Goal: Navigation & Orientation: Find specific page/section

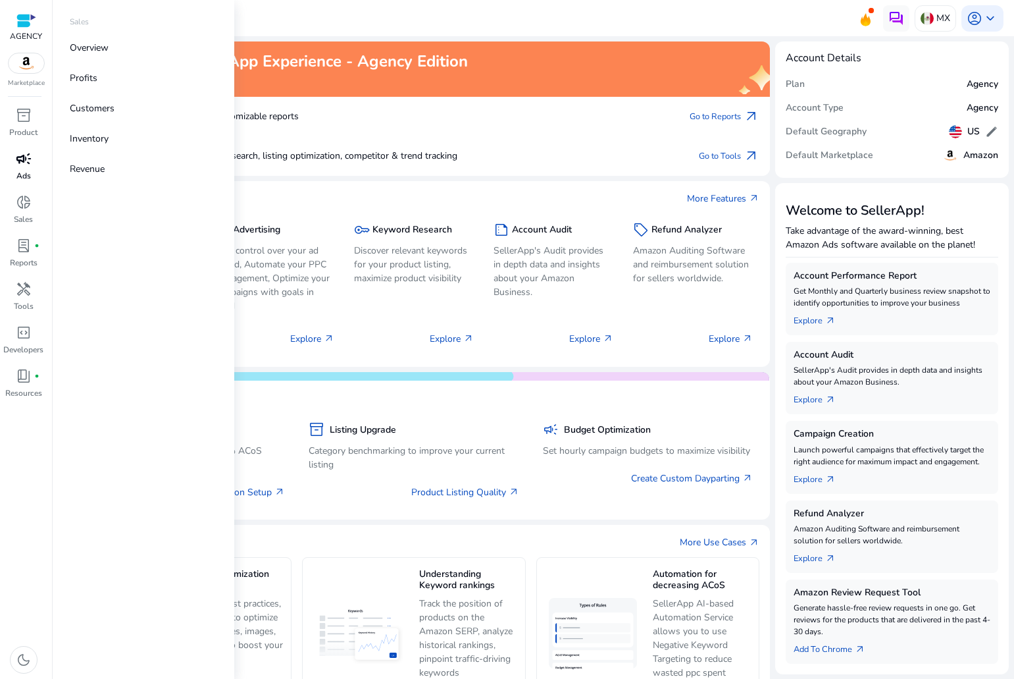
click at [24, 176] on p "Ads" at bounding box center [23, 176] width 14 height 12
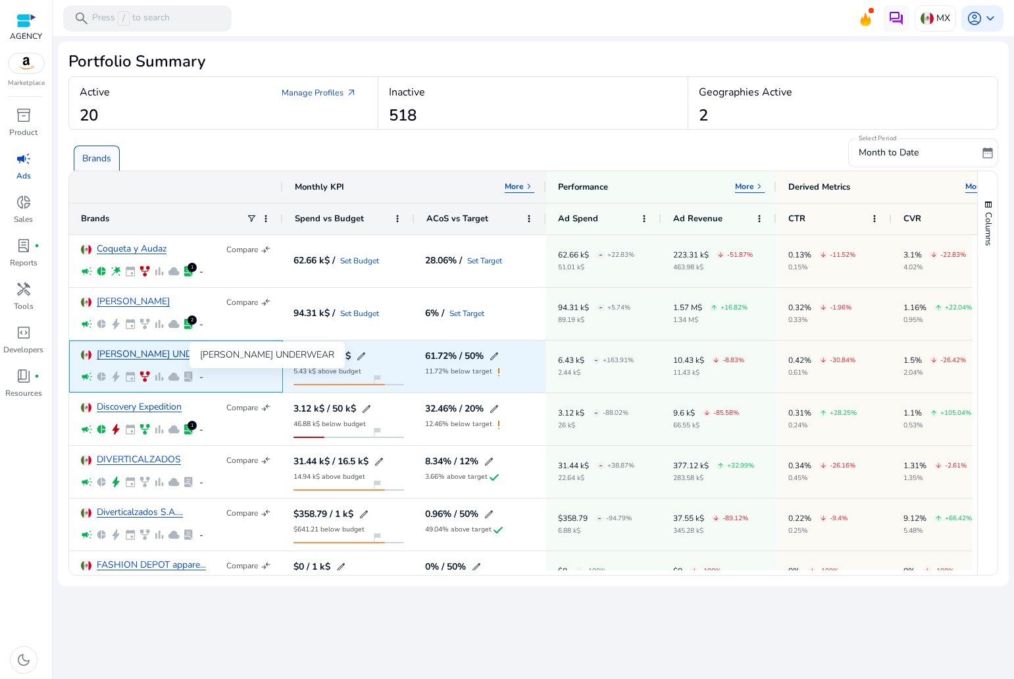
click at [131, 353] on link "[PERSON_NAME] UNDERWEAR" at bounding box center [164, 355] width 134 height 10
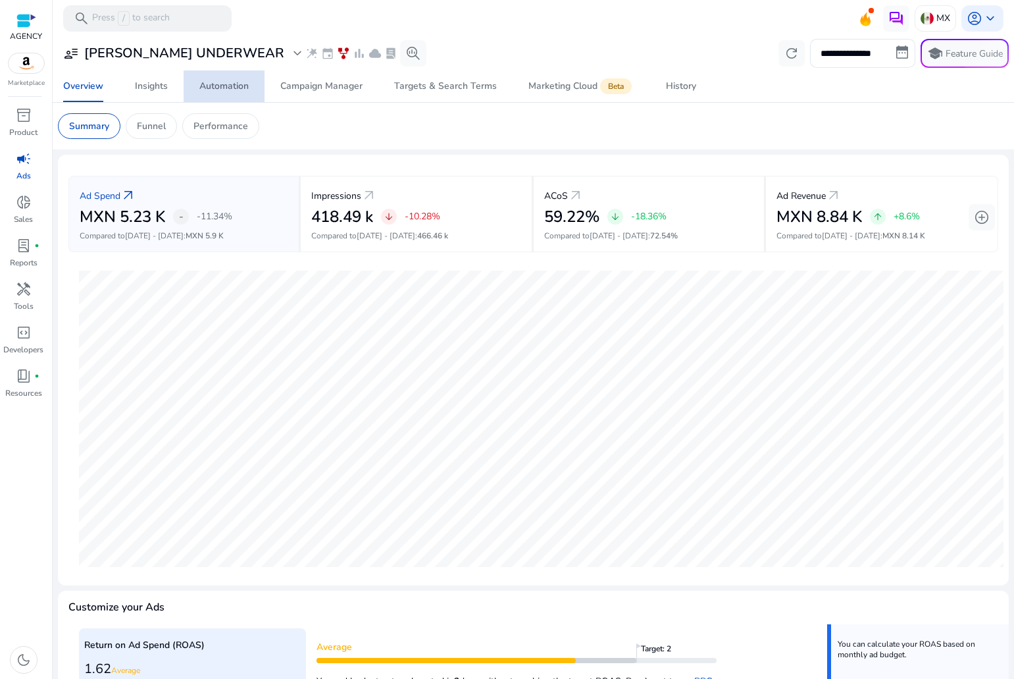
click at [199, 87] on link "Automation" at bounding box center [224, 86] width 81 height 32
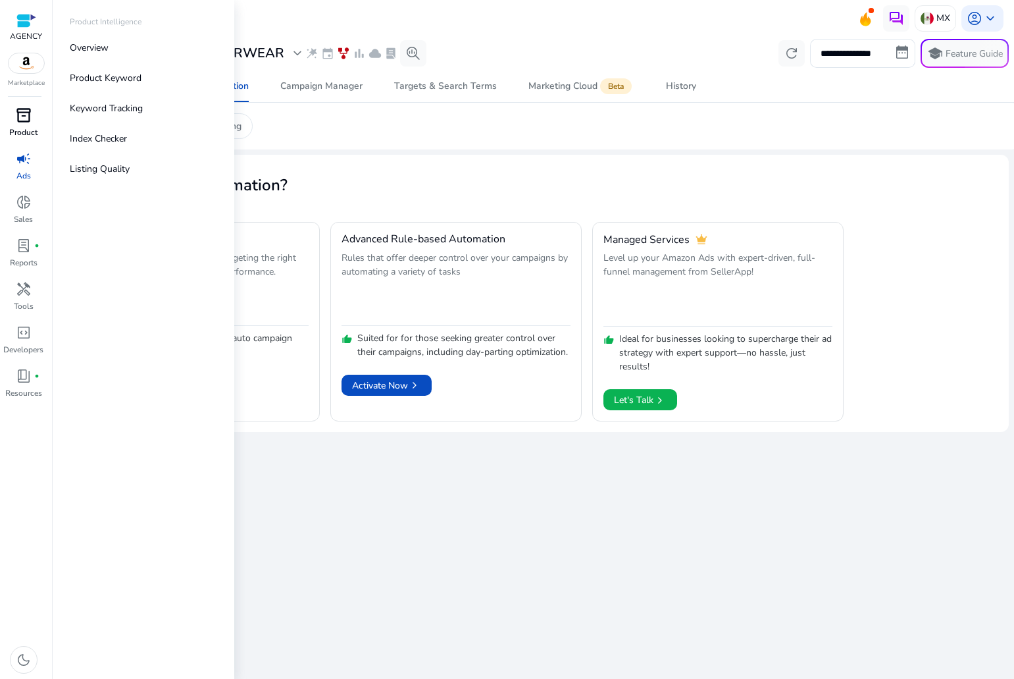
click at [30, 130] on p "Product" at bounding box center [23, 132] width 28 height 12
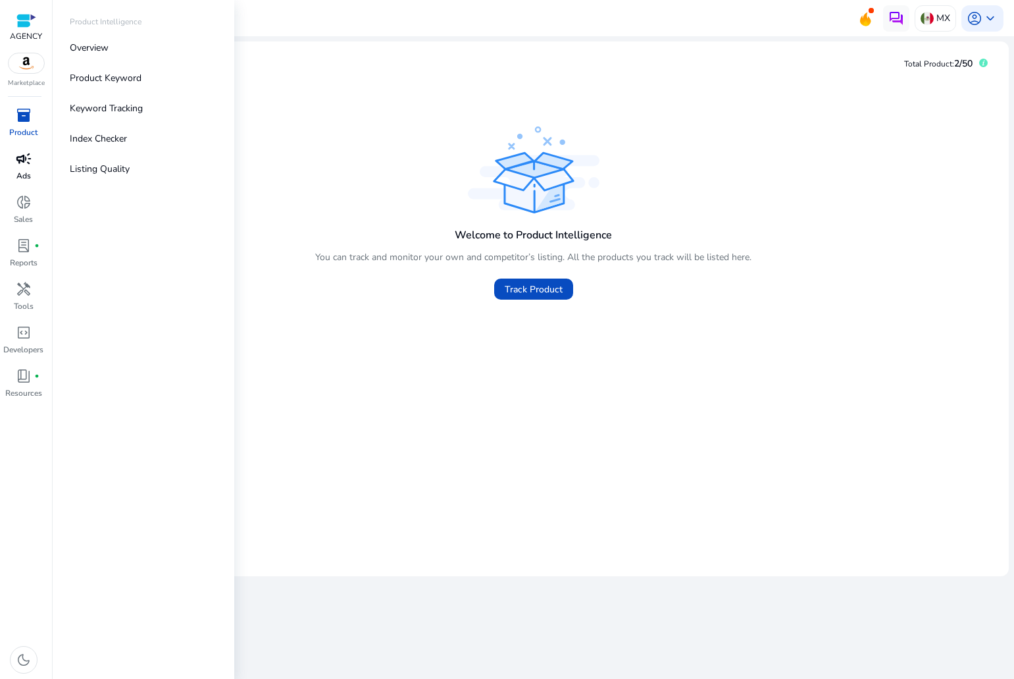
click at [22, 151] on span "campaign" at bounding box center [24, 159] width 16 height 16
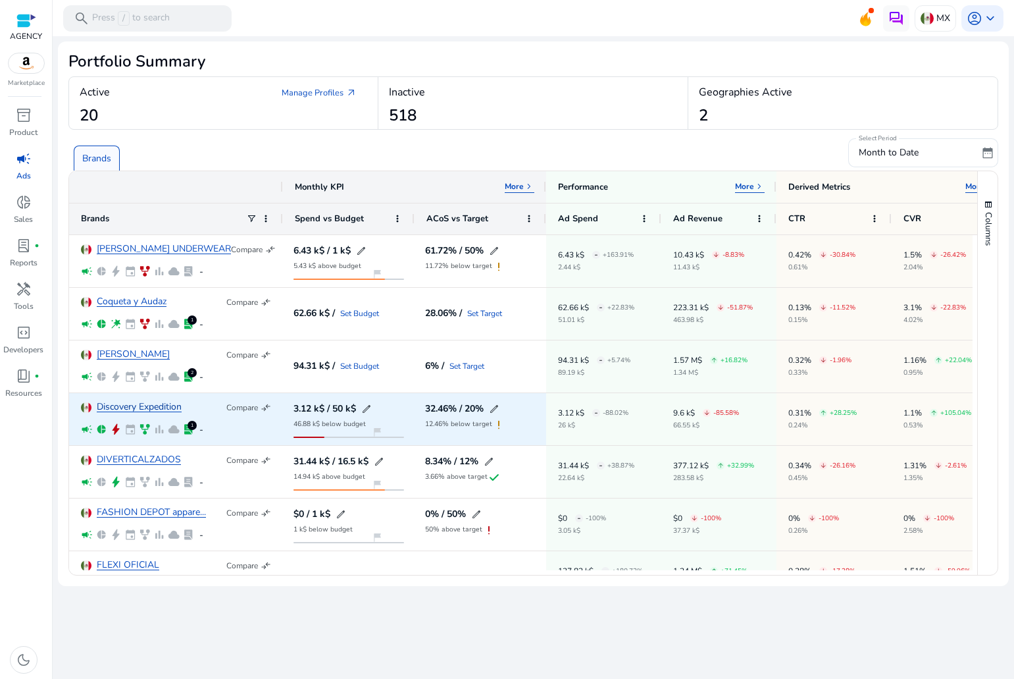
click at [134, 409] on link "Discovery Expedition" at bounding box center [139, 407] width 85 height 10
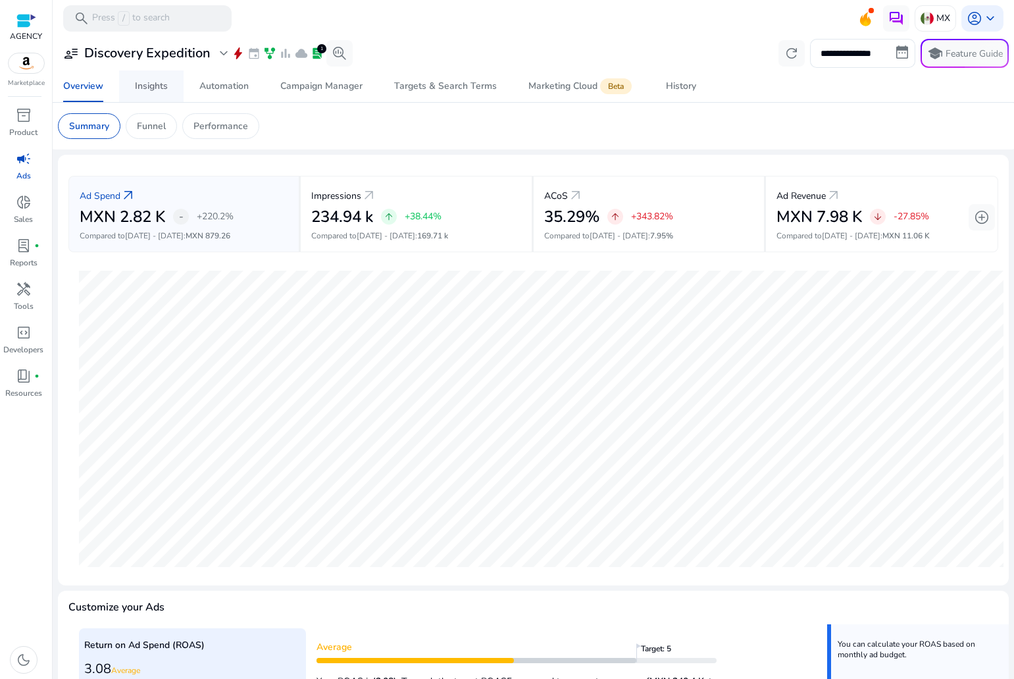
click at [145, 82] on div "Insights" at bounding box center [151, 86] width 33 height 9
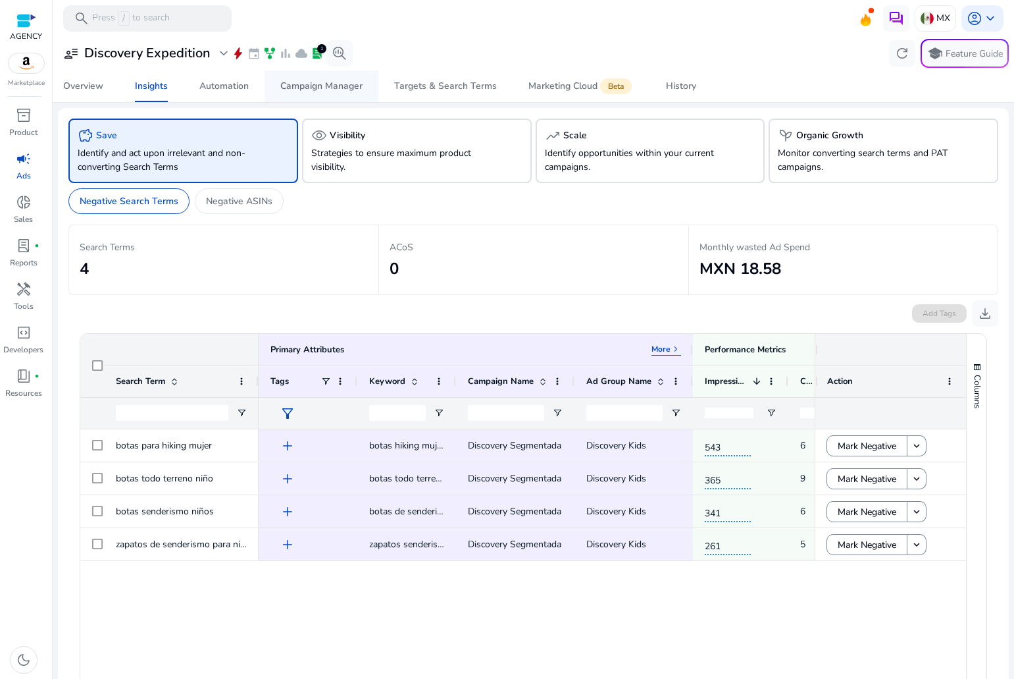
click at [350, 90] on div "Campaign Manager" at bounding box center [321, 86] width 82 height 9
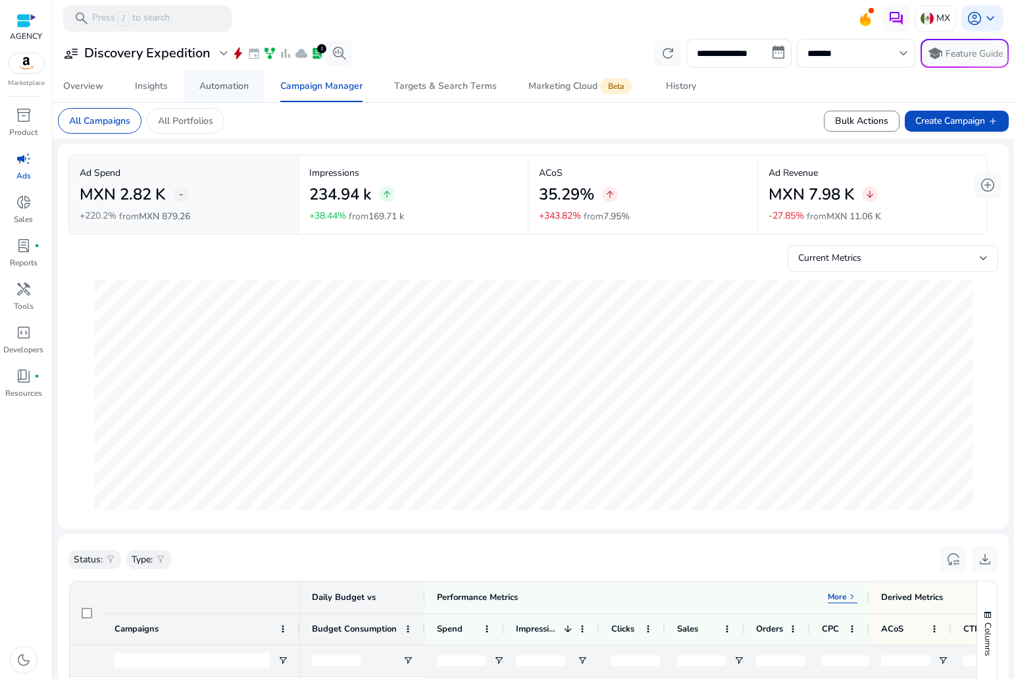
click at [232, 95] on span "Automation" at bounding box center [223, 86] width 49 height 32
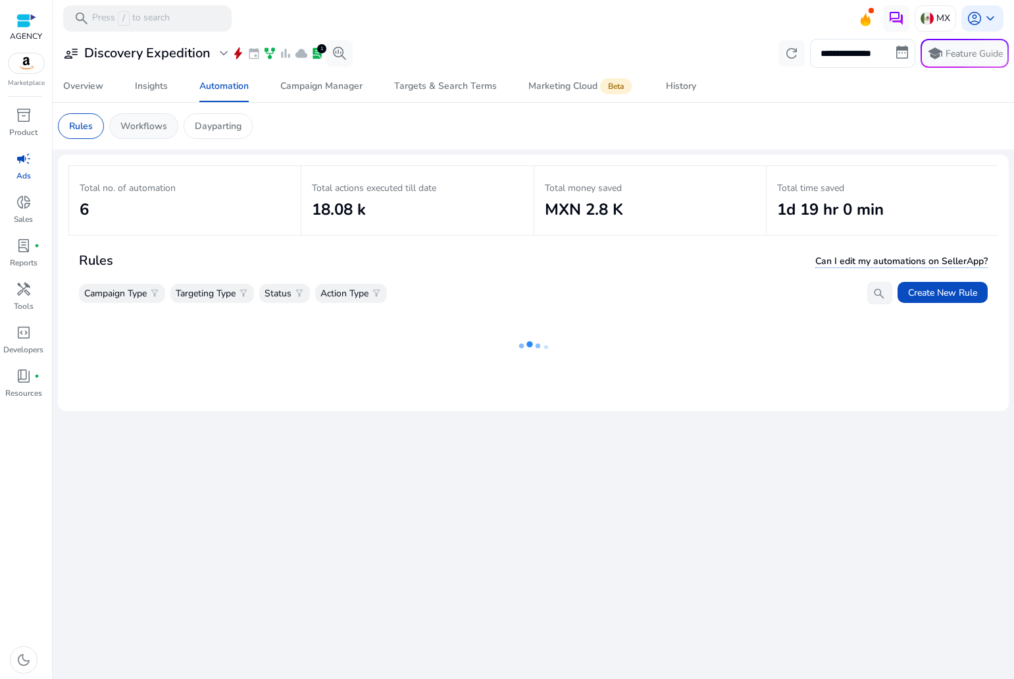
click at [166, 132] on p "Workflows" at bounding box center [143, 126] width 47 height 14
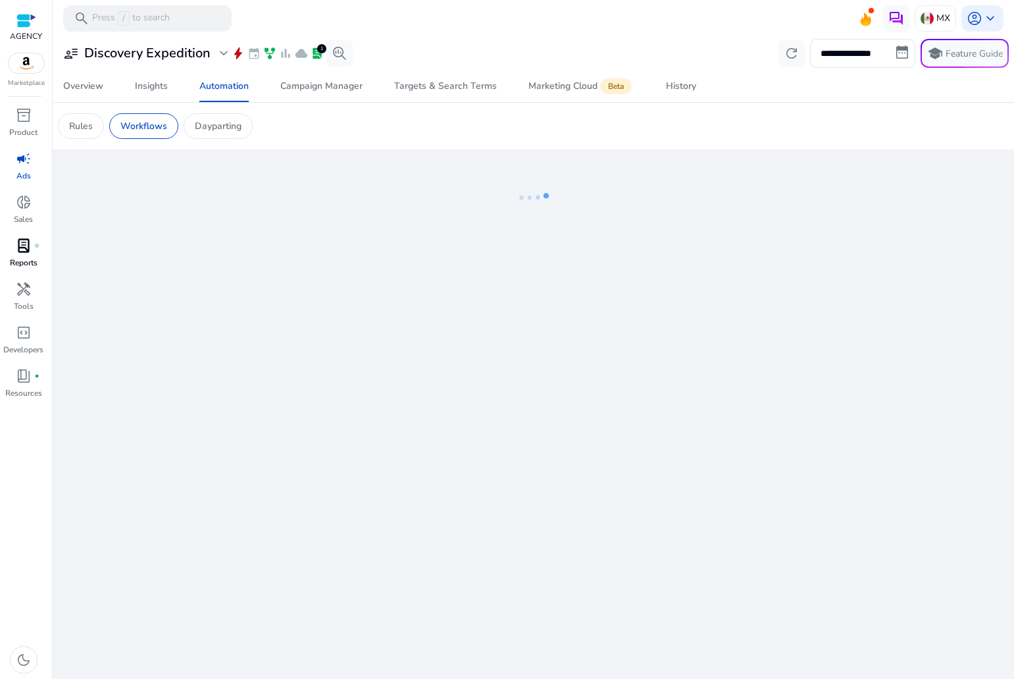
click at [28, 257] on link "lab_profile fiber_manual_record Reports" at bounding box center [23, 256] width 47 height 43
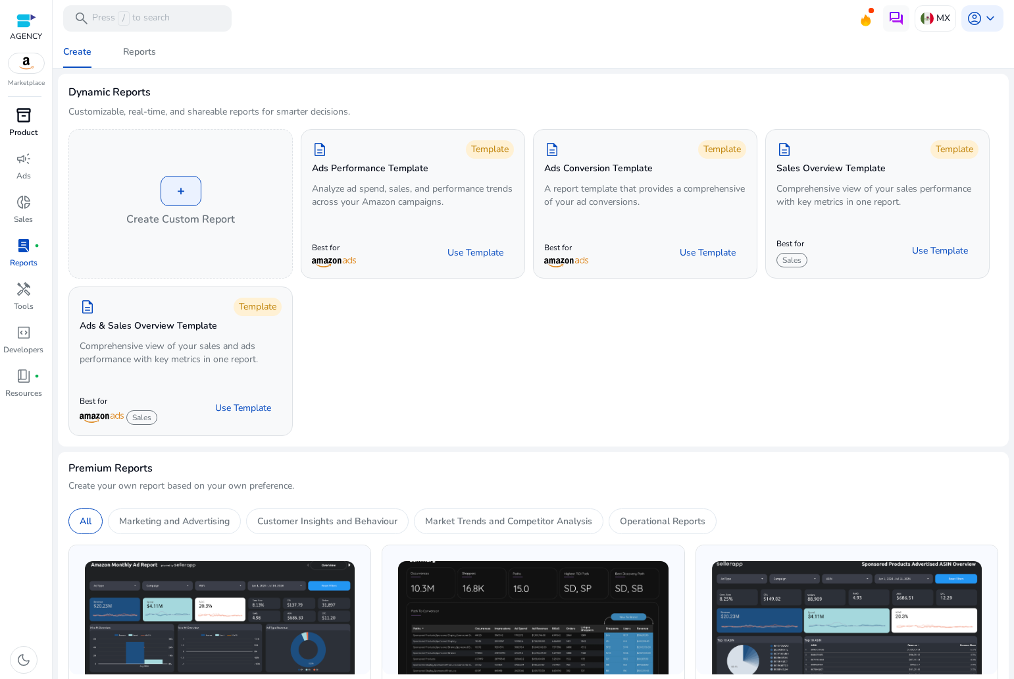
click at [18, 131] on p "Product" at bounding box center [23, 132] width 28 height 12
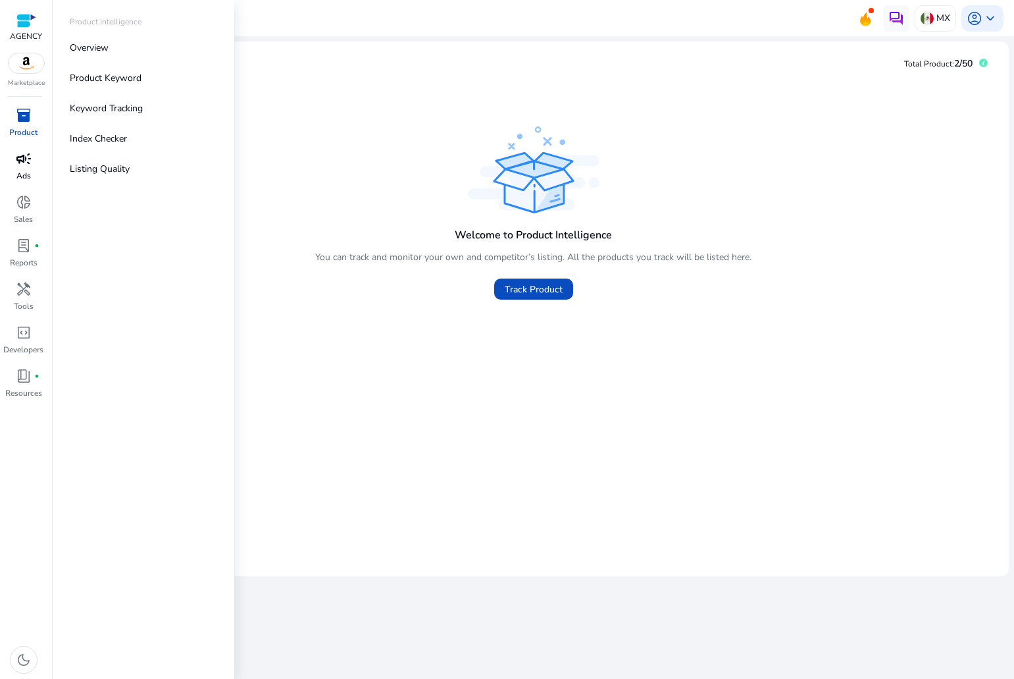
click at [21, 162] on span "campaign" at bounding box center [24, 159] width 16 height 16
